Goal: Task Accomplishment & Management: Use online tool/utility

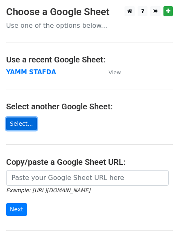
click at [15, 124] on link "Select..." at bounding box center [21, 124] width 31 height 13
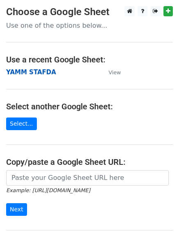
click at [39, 72] on strong "YAMM STAFDA" at bounding box center [31, 72] width 50 height 7
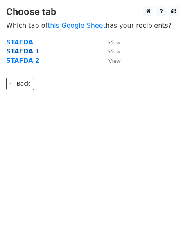
click at [18, 51] on strong "STAFDA 1" at bounding box center [22, 51] width 33 height 7
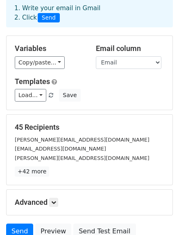
scroll to position [82, 0]
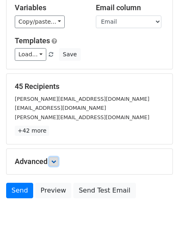
click at [54, 162] on icon at bounding box center [53, 161] width 5 height 5
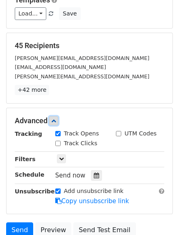
scroll to position [163, 0]
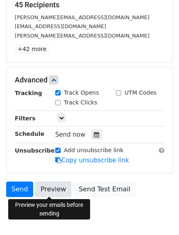
click at [51, 190] on link "Preview" at bounding box center [53, 190] width 36 height 16
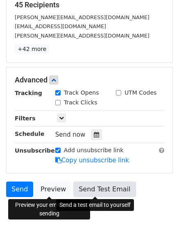
click at [102, 189] on link "Send Test Email" at bounding box center [104, 190] width 62 height 16
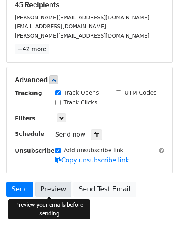
click at [49, 191] on link "Preview" at bounding box center [53, 190] width 36 height 16
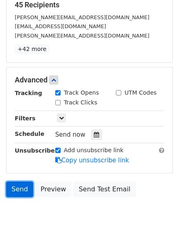
click at [21, 189] on link "Send" at bounding box center [19, 190] width 27 height 16
